Goal: Task Accomplishment & Management: Manage account settings

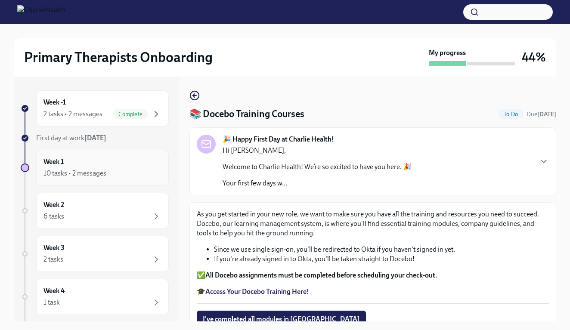
click at [117, 172] on div "10 tasks • 2 messages" at bounding box center [102, 173] width 118 height 10
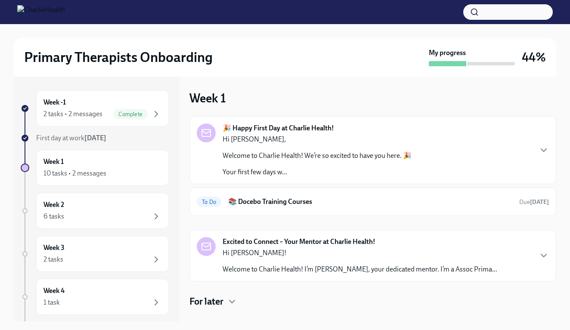
click at [216, 300] on h4 "For later" at bounding box center [206, 301] width 34 height 13
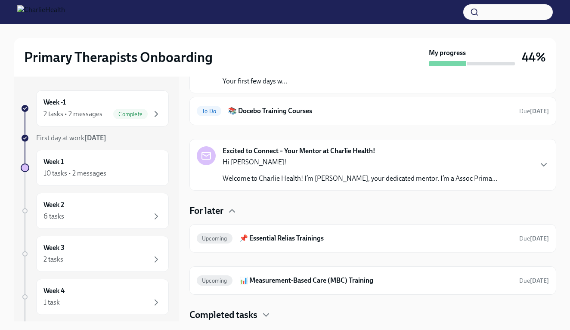
scroll to position [91, 0]
click at [222, 316] on h4 "Completed tasks" at bounding box center [223, 315] width 68 height 13
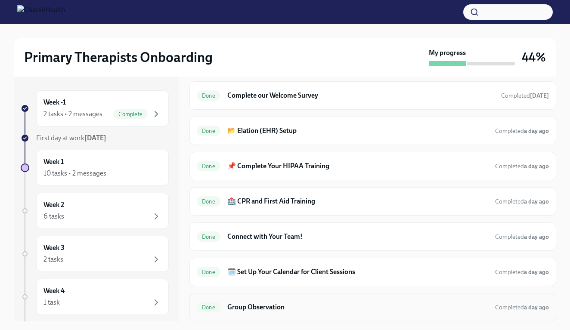
scroll to position [338, 0]
click at [259, 309] on h6 "Group Observation" at bounding box center [357, 307] width 261 height 9
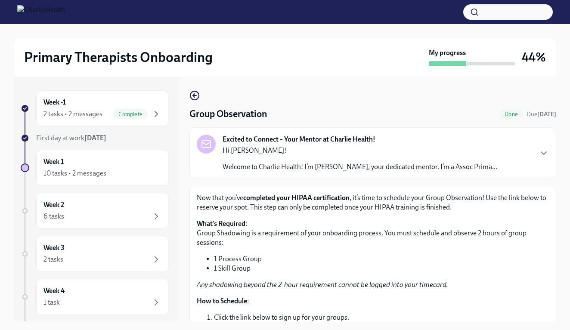
click at [198, 102] on div "Group Observation Done Due [DATE] Excited to Connect – Your Mentor at Charlie H…" at bounding box center [372, 284] width 367 height 389
click at [195, 93] on icon "button" at bounding box center [194, 95] width 10 height 10
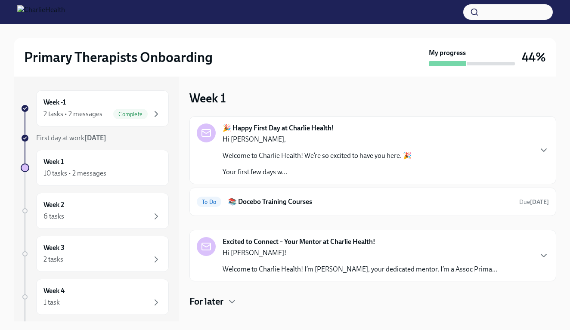
click at [379, 0] on div at bounding box center [285, 12] width 570 height 24
